Goal: Navigation & Orientation: Find specific page/section

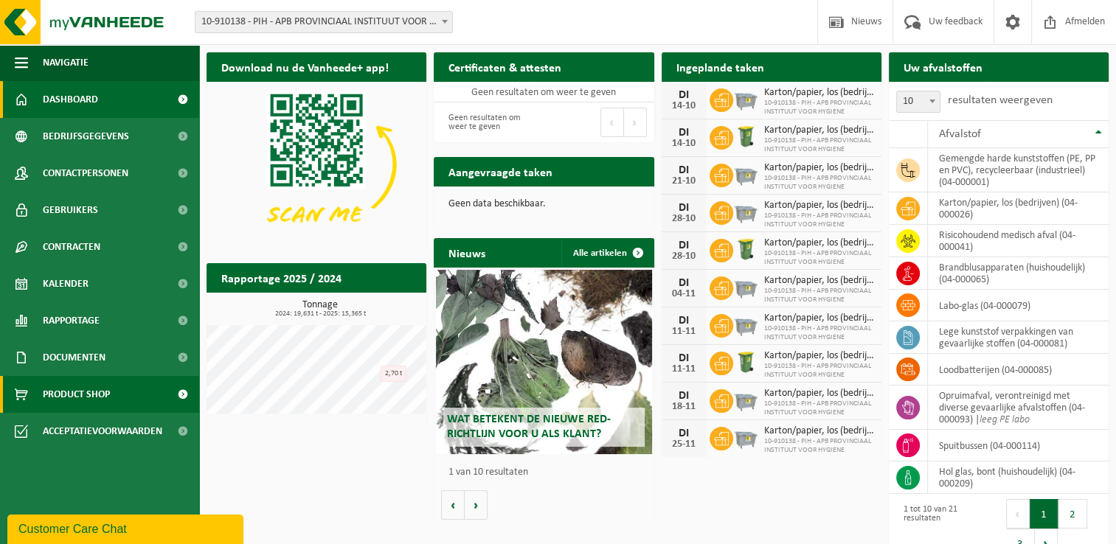
click at [376, 479] on div "Download nu de Vanheede+ app! Verberg Certificaten & attesten Bekijk uw certifi…" at bounding box center [658, 307] width 910 height 525
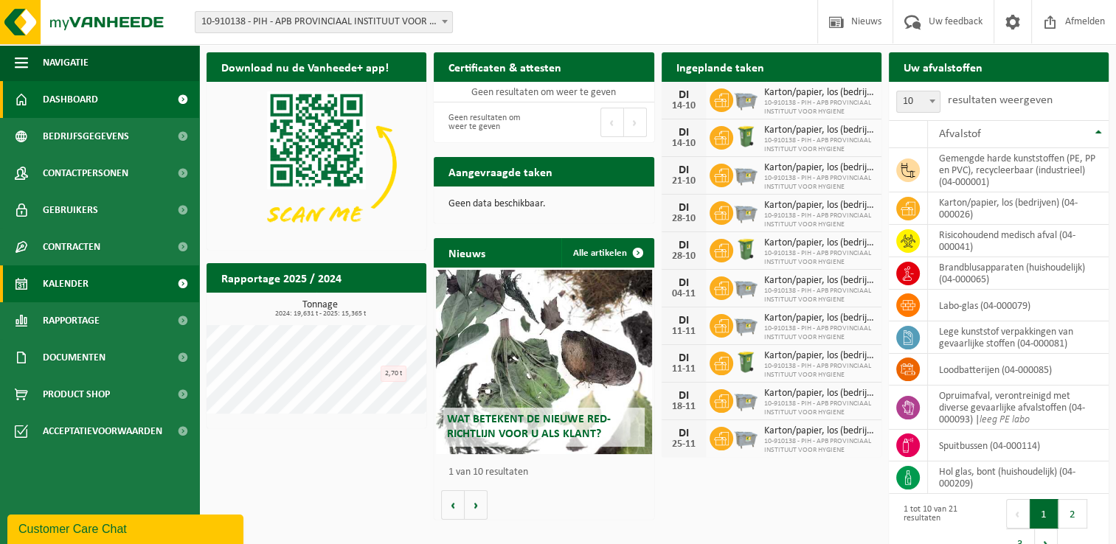
click at [97, 285] on link "Kalender" at bounding box center [99, 284] width 199 height 37
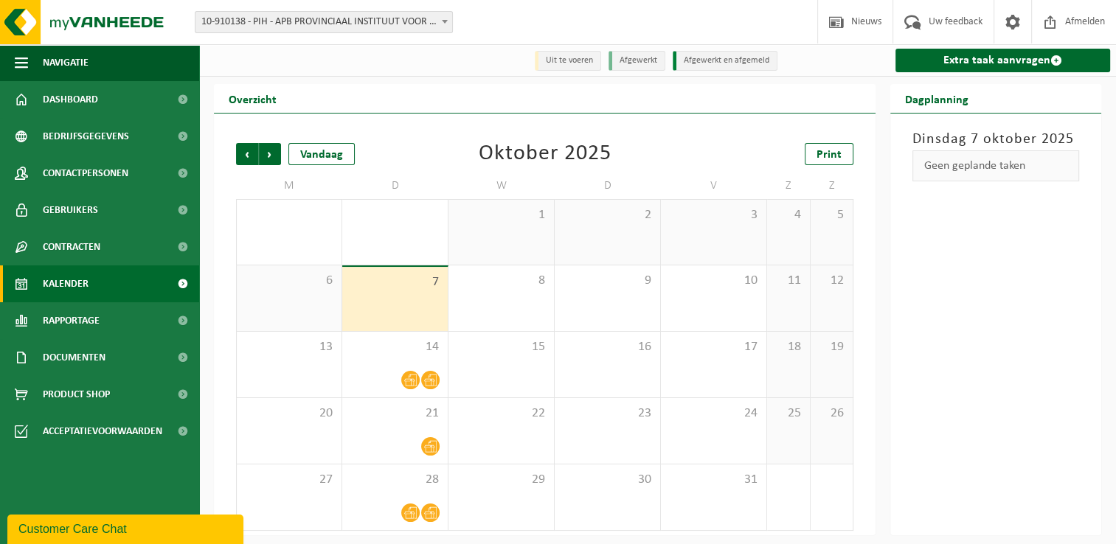
scroll to position [2, 0]
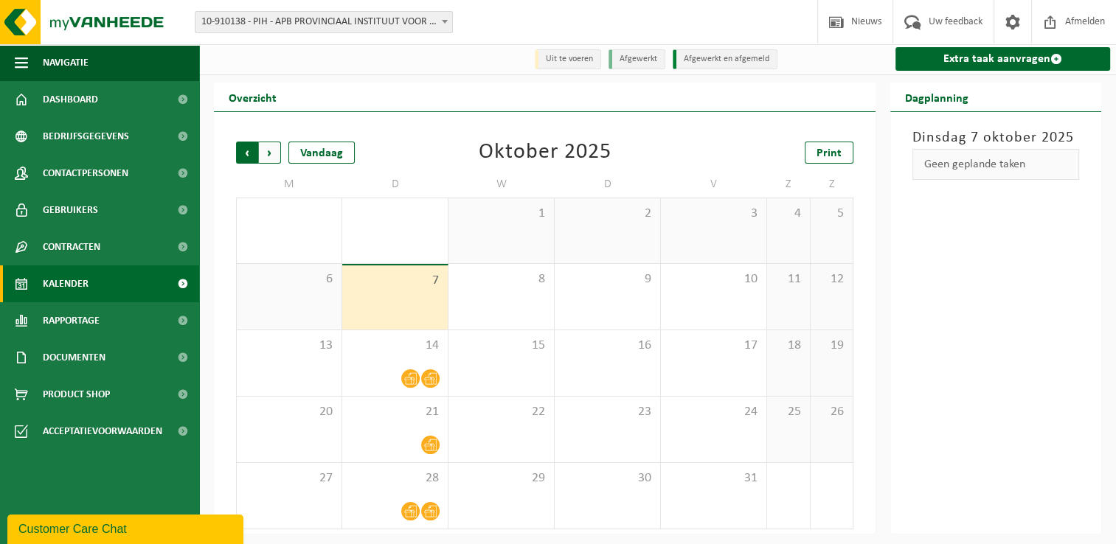
click at [274, 162] on span "Volgende" at bounding box center [270, 153] width 22 height 22
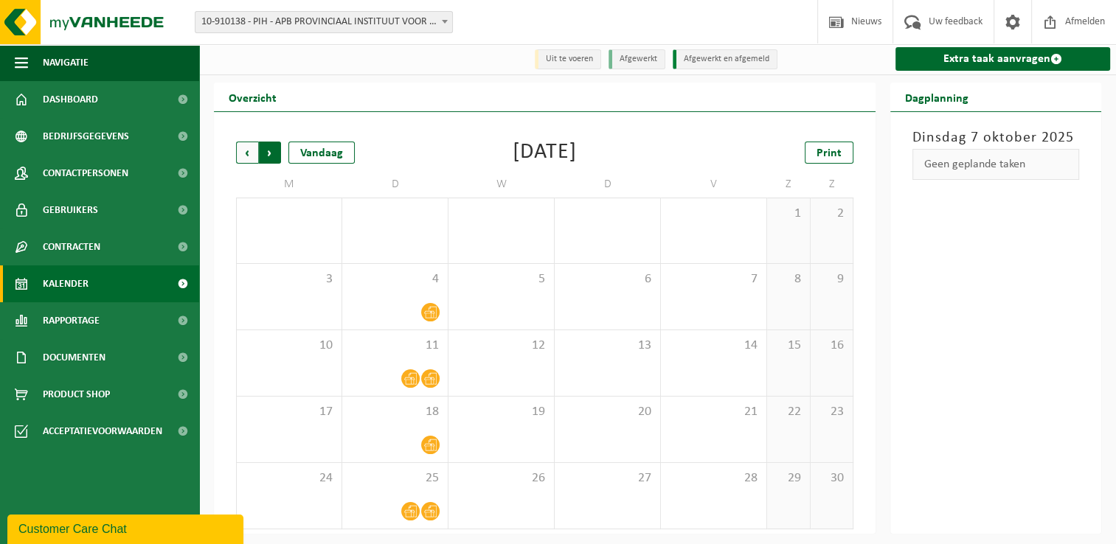
click at [250, 162] on span "Vorige" at bounding box center [247, 153] width 22 height 22
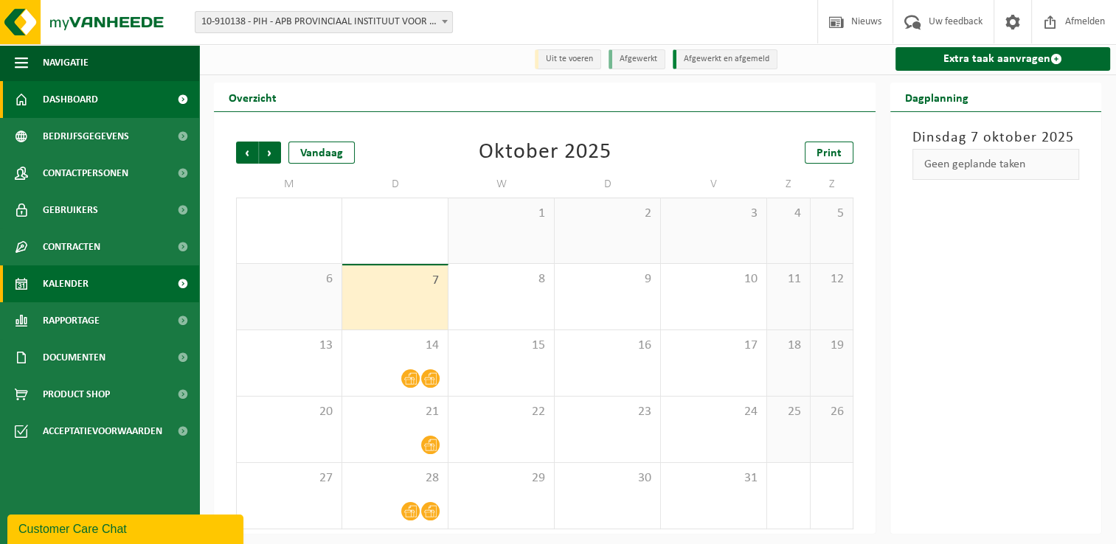
click at [105, 99] on link "Dashboard" at bounding box center [99, 99] width 199 height 37
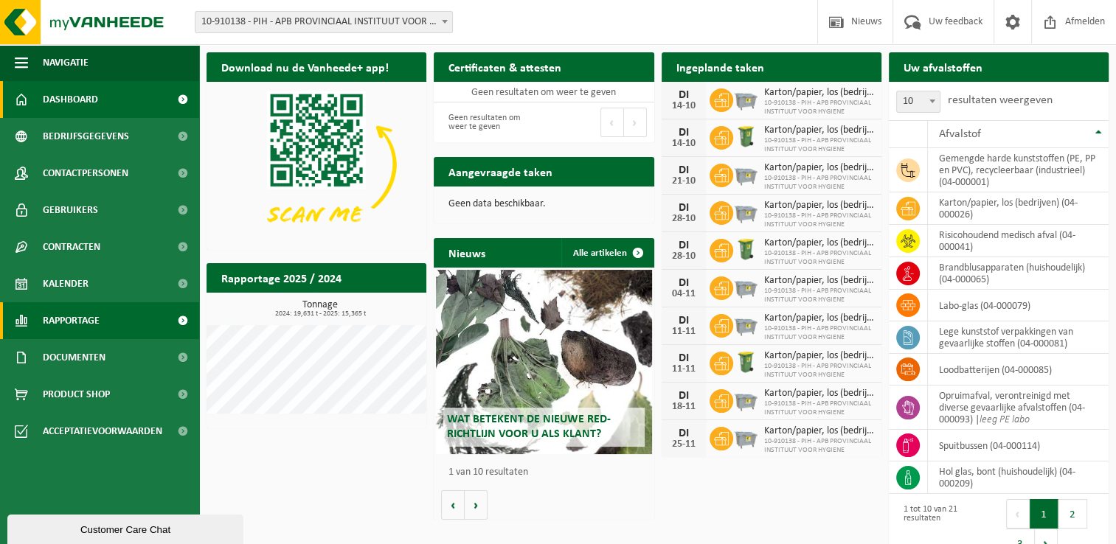
click at [103, 332] on link "Rapportage" at bounding box center [99, 320] width 199 height 37
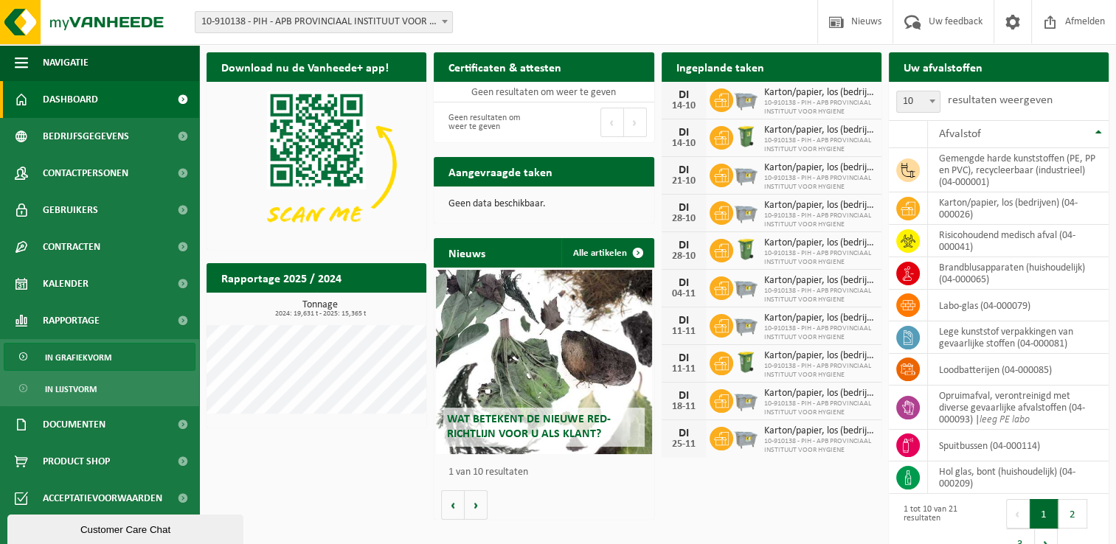
click at [111, 370] on link "In grafiekvorm" at bounding box center [100, 357] width 192 height 28
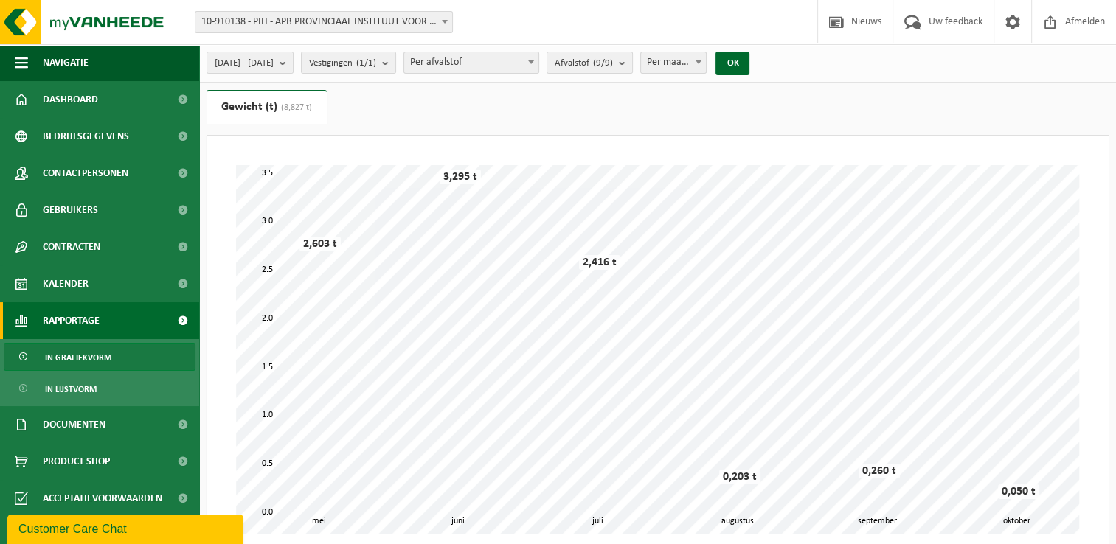
click at [590, 161] on div "Even geduld. Door de grote hoeveelheid gegevens duurt het laden even. juni juli…" at bounding box center [657, 350] width 873 height 398
click at [127, 116] on link "Dashboard" at bounding box center [99, 99] width 199 height 37
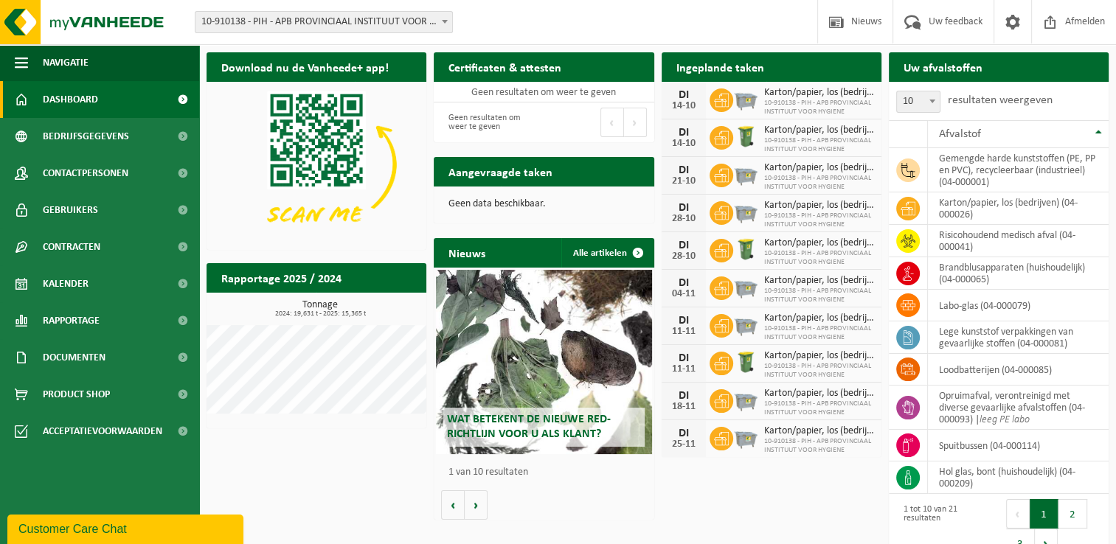
click at [480, 54] on h2 "Certificaten & attesten" at bounding box center [505, 66] width 142 height 29
click at [389, 472] on div "Download nu de Vanheede+ app! Verberg Certificaten & attesten Bekijk uw certifi…" at bounding box center [658, 307] width 910 height 525
